Goal: Information Seeking & Learning: Learn about a topic

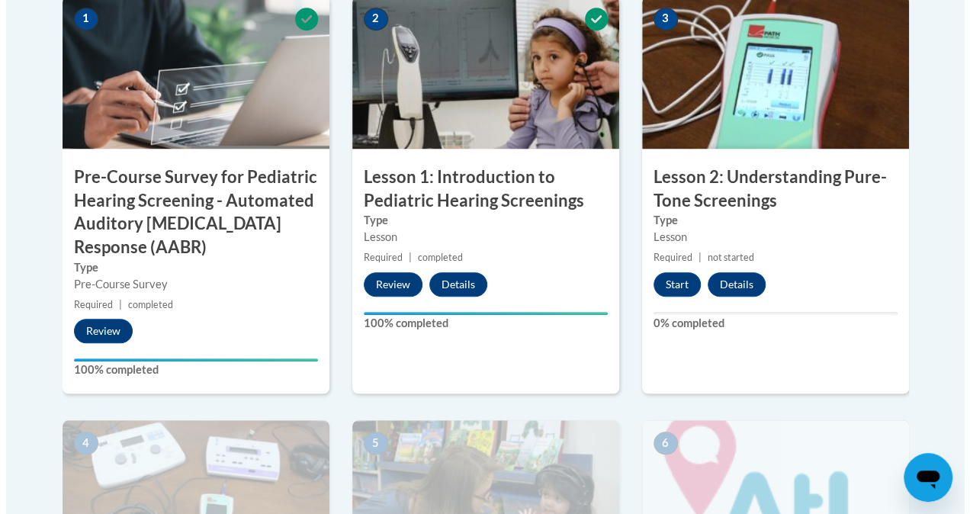
scroll to position [541, 0]
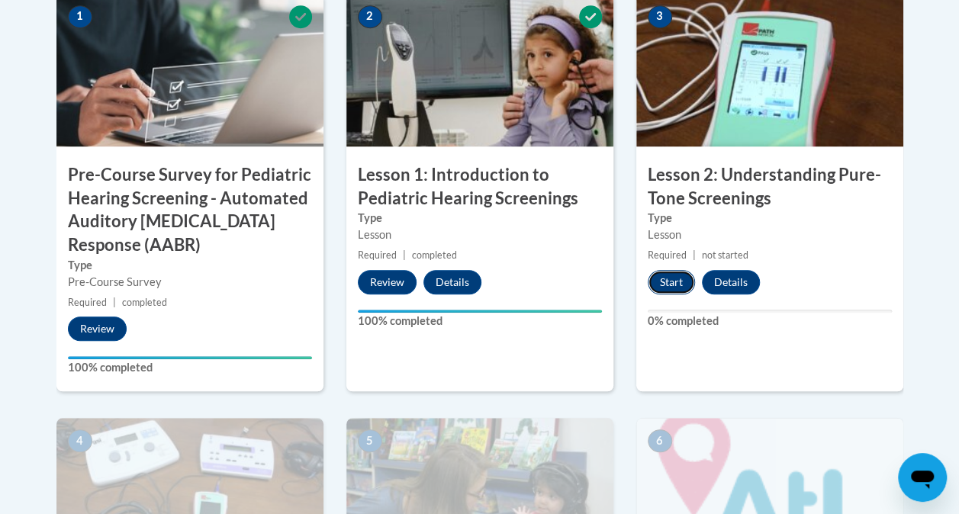
click at [668, 281] on button "Start" at bounding box center [670, 282] width 47 height 24
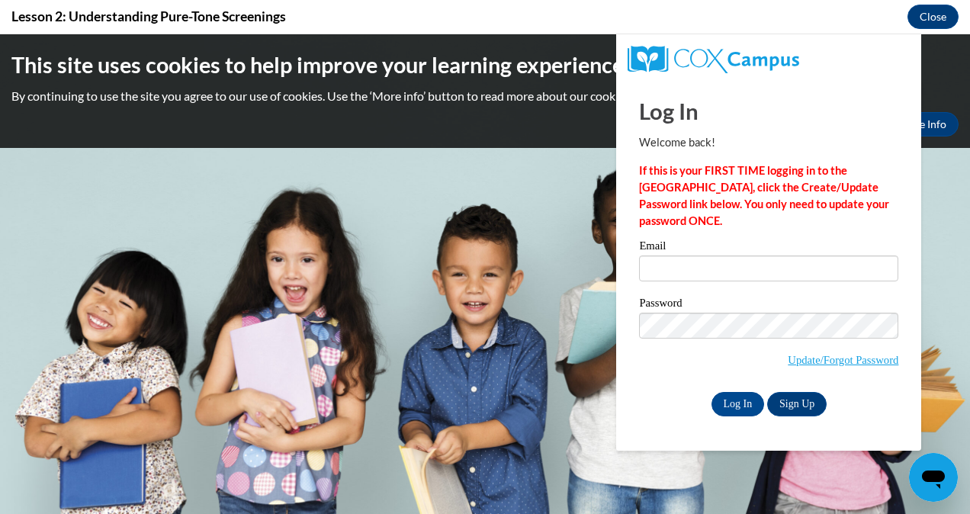
scroll to position [0, 0]
type input "[EMAIL_ADDRESS][DOMAIN_NAME]"
click at [745, 406] on input "Log In" at bounding box center [738, 404] width 53 height 24
